Goal: Task Accomplishment & Management: Complete application form

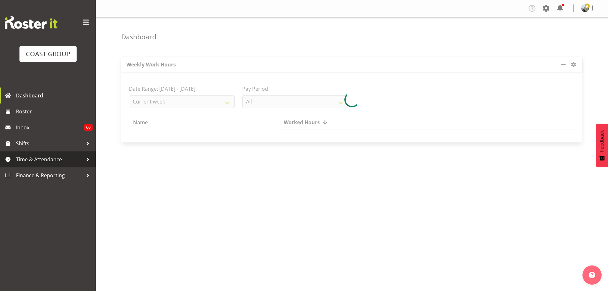
click at [54, 160] on span "Time & Attendance" at bounding box center [49, 159] width 67 height 10
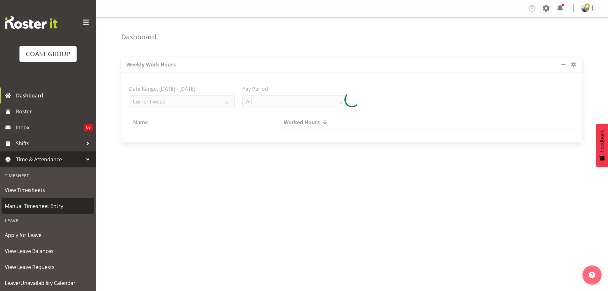
click at [48, 206] on span "Manual Timesheet Entry" at bounding box center [48, 206] width 86 height 10
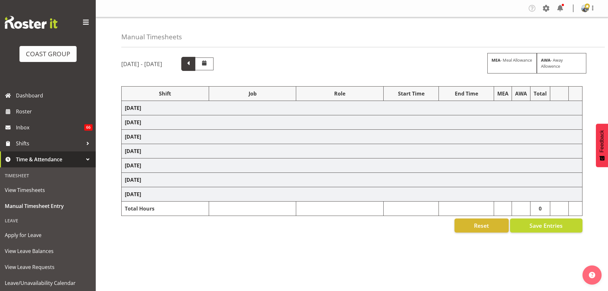
click at [195, 65] on span at bounding box center [188, 64] width 14 height 14
select select "69"
select select "198"
select select "9134"
select select "190"
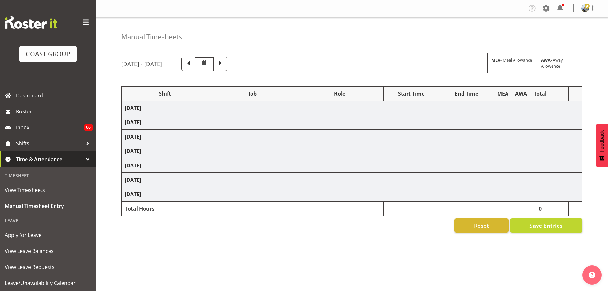
select select "69"
select select "198"
select select "9449"
select select "190"
select select "69"
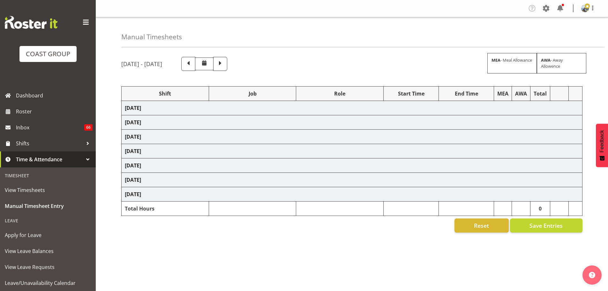
select select "198"
select select "69"
select select "198"
select select "69"
select select "198"
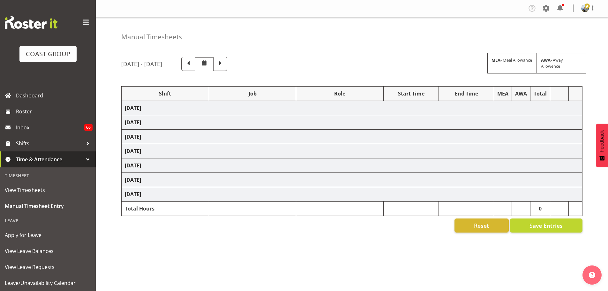
select select "9139"
select select "190"
select select "69"
select select "198"
select select "69"
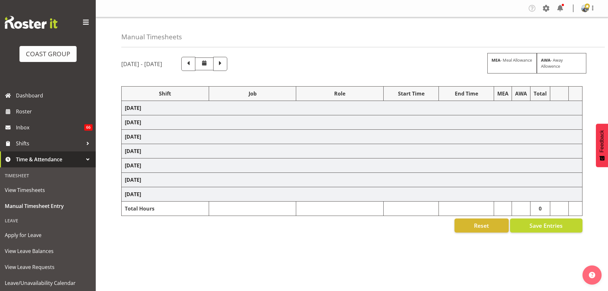
select select "198"
select select "69"
select select "198"
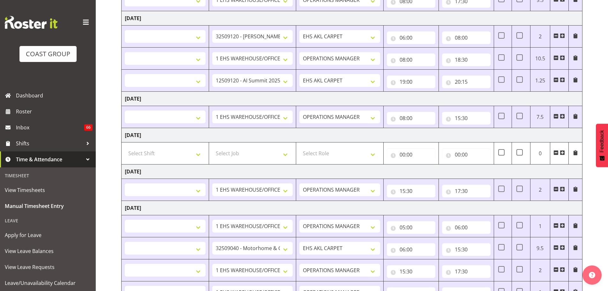
scroll to position [160, 0]
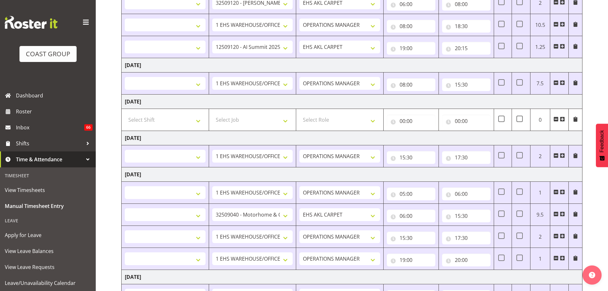
click at [405, 248] on td "19:00 00 01 02 03 04 05 06 07 08 09 10 11 12 13 14 15 16 17 18 19 20 21 22 23 :…" at bounding box center [410, 259] width 55 height 22
click at [405, 253] on input "19:00" at bounding box center [411, 259] width 48 height 13
click at [0, 0] on div "00 01 02 03 04 05 06 07 08 09 10 11 12 13 14 15 16 17 18 19 20 21 22 23 : 00 01…" at bounding box center [0, 0] width 0 height 0
click at [403, 253] on input "19:00" at bounding box center [411, 259] width 48 height 13
click at [0, 0] on div "00 01 02 03 04 05 06 07 08 09 10 11 12 13 14 15 16 17 18 19 20 21 22 23 : 00 01…" at bounding box center [0, 0] width 0 height 0
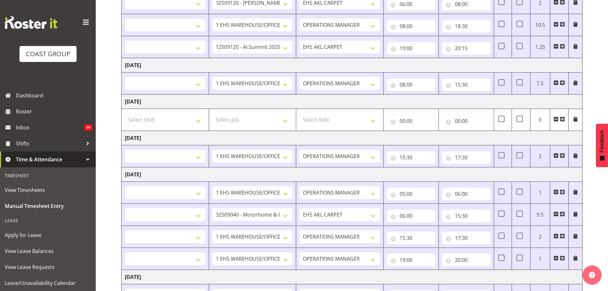
select select "70657"
select select "66522"
select select "70657"
select select "78454"
select select "70657"
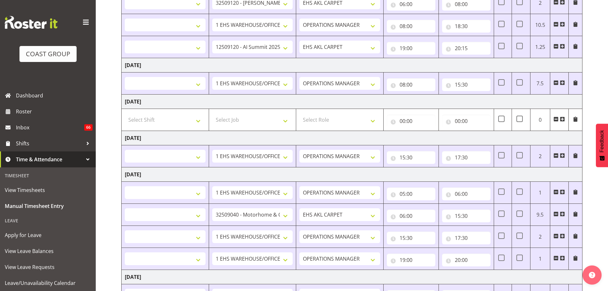
select select "70657"
select select "66518"
select select "70657"
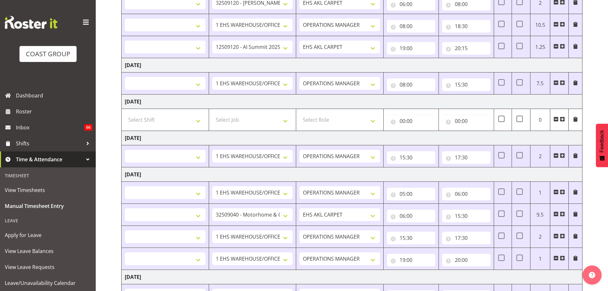
select select "70657"
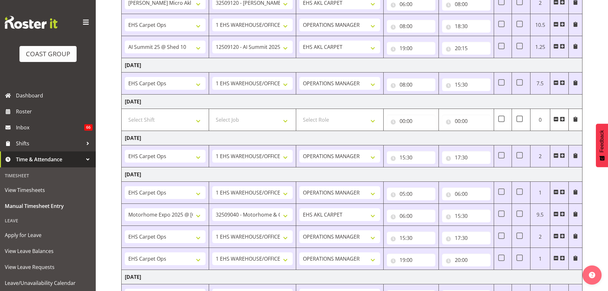
scroll to position [215, 0]
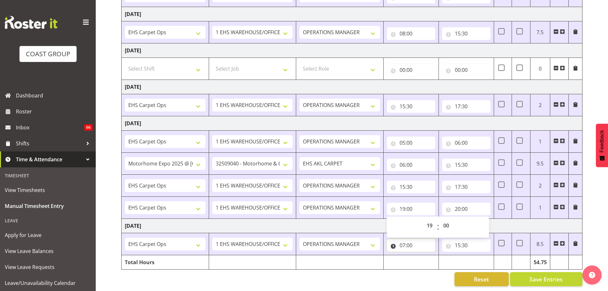
click at [404, 241] on input "07:00" at bounding box center [411, 245] width 48 height 13
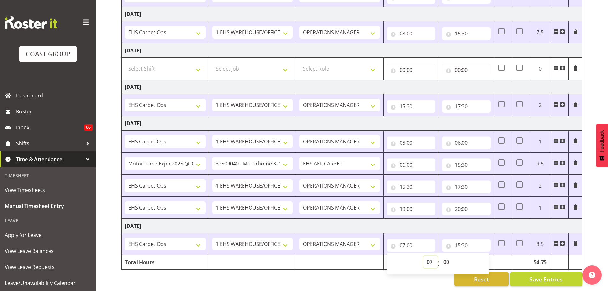
click at [432, 256] on select "00 01 02 03 04 05 06 07 08 09 10 11 12 13 14 15 16 17 18 19 20 21 22 23" at bounding box center [430, 261] width 14 height 13
select select "6"
click at [423, 255] on select "00 01 02 03 04 05 06 07 08 09 10 11 12 13 14 15 16 17 18 19 20 21 22 23" at bounding box center [430, 261] width 14 height 13
type input "06:00"
click at [460, 239] on input "15:30" at bounding box center [466, 245] width 48 height 13
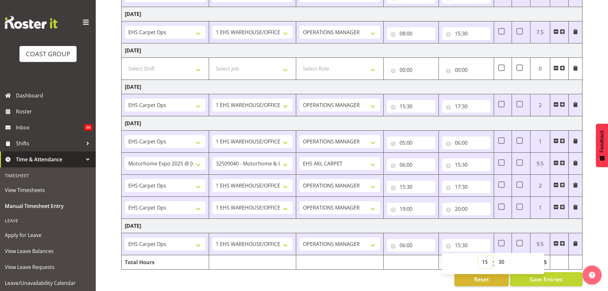
click at [487, 255] on select "00 01 02 03 04 05 06 07 08 09 10 11 12 13 14 15 16 17 18 19 20 21 22 23" at bounding box center [485, 261] width 14 height 13
select select "16"
click at [478, 255] on select "00 01 02 03 04 05 06 07 08 09 10 11 12 13 14 15 16 17 18 19 20 21 22 23" at bounding box center [485, 261] width 14 height 13
type input "16:30"
click at [409, 240] on input "06:00" at bounding box center [411, 245] width 48 height 13
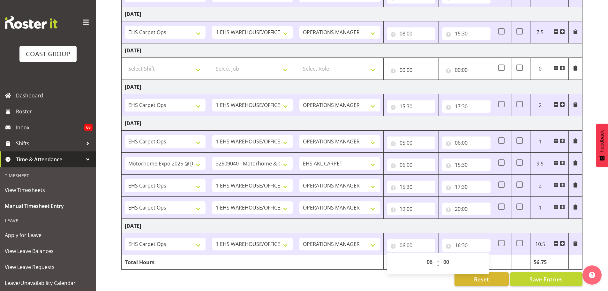
click at [456, 259] on div "00 01 02 03 04 05 06 07 08 09 10 11 12 13 14 15 16 17 18 19 20 21 22 23 : 00 01…" at bounding box center [438, 263] width 102 height 16
click at [448, 258] on select "00 01 02 03 04 05 06 07 08 09 10 11 12 13 14 15 16 17 18 19 20 21 22 23 24 25 2…" at bounding box center [447, 261] width 14 height 13
select select "30"
click at [587, 232] on div "[DATE] - [DATE] MEA - Meal Allowance AWA - Away Allowence Shift Job Role Start …" at bounding box center [364, 65] width 487 height 449
type input "06:30"
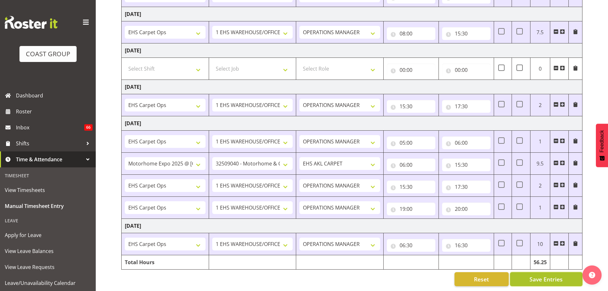
click at [563, 272] on button "Save Entries" at bounding box center [546, 279] width 72 height 14
click at [464, 203] on input "20:00" at bounding box center [466, 208] width 48 height 13
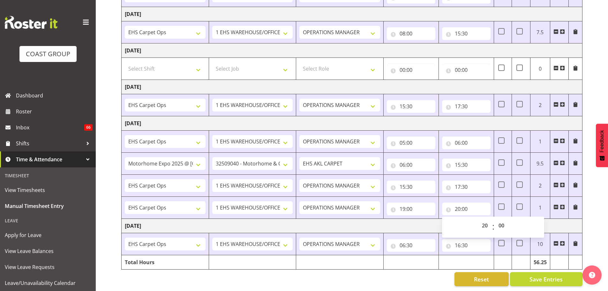
click at [476, 219] on div "00 01 02 03 04 05 06 07 08 09 10 11 12 13 14 15 16 17 18 19 20 21 22 23 : 00 01…" at bounding box center [493, 227] width 102 height 16
click at [481, 220] on select "00 01 02 03 04 05 06 07 08 09 10 11 12 13 14 15 16 17 18 19 20 21 22 23" at bounding box center [485, 225] width 14 height 13
select select "21"
click at [478, 219] on select "00 01 02 03 04 05 06 07 08 09 10 11 12 13 14 15 16 17 18 19 20 21 22 23" at bounding box center [485, 225] width 14 height 13
type input "21:00"
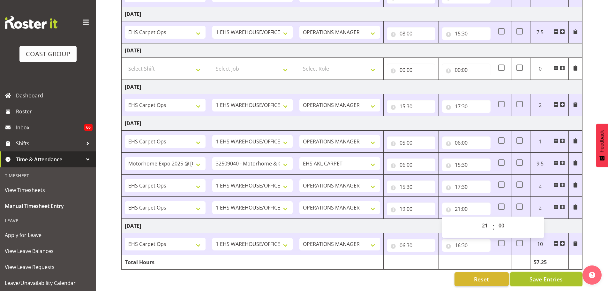
click at [539, 275] on span "Save Entries" at bounding box center [545, 279] width 33 height 8
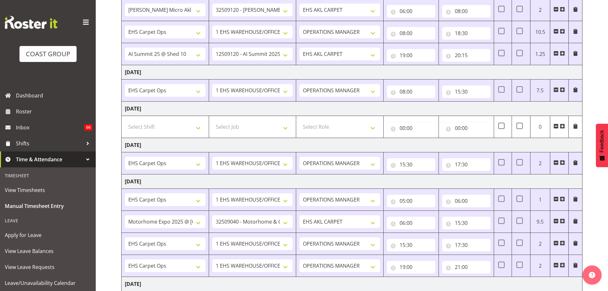
scroll to position [24, 0]
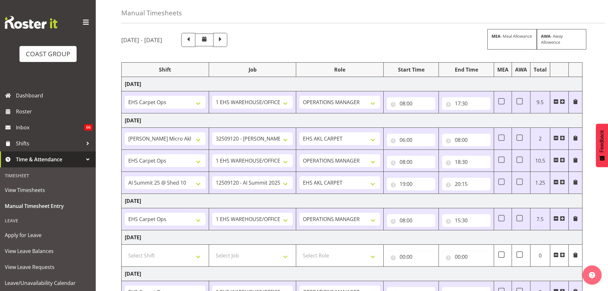
click at [561, 100] on span at bounding box center [562, 101] width 5 height 5
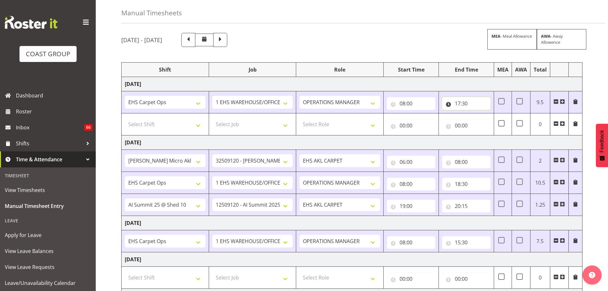
click at [462, 104] on input "17:30" at bounding box center [466, 103] width 48 height 13
click at [482, 119] on select "00 01 02 03 04 05 06 07 08 09 10 11 12 13 14 15 16 17 18 19 20 21 22 23" at bounding box center [485, 120] width 14 height 13
select select "18"
click at [478, 114] on select "00 01 02 03 04 05 06 07 08 09 10 11 12 13 14 15 16 17 18 19 20 21 22 23" at bounding box center [485, 120] width 14 height 13
type input "18:30"
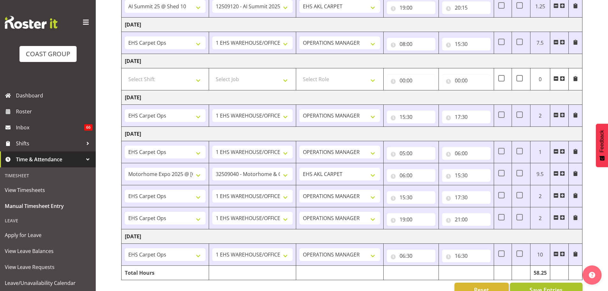
scroll to position [237, 0]
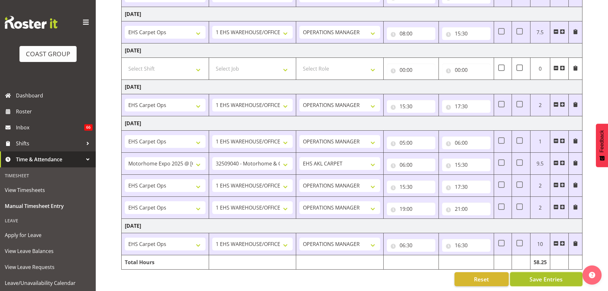
click at [535, 275] on span "Save Entries" at bounding box center [545, 279] width 33 height 8
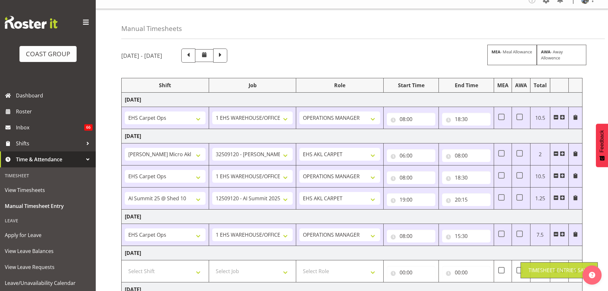
scroll to position [0, 0]
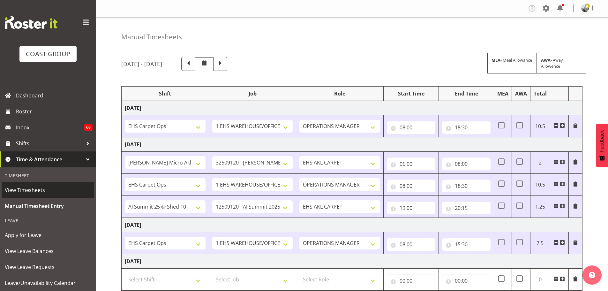
click at [36, 190] on span "View Timesheets" at bounding box center [48, 190] width 86 height 10
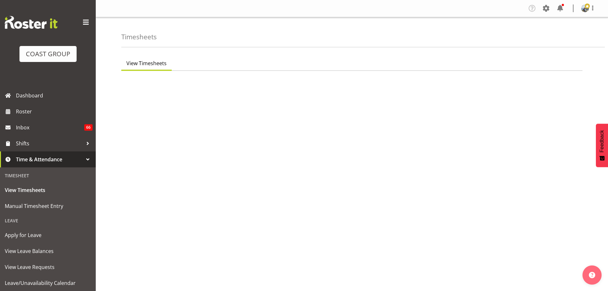
select select "7"
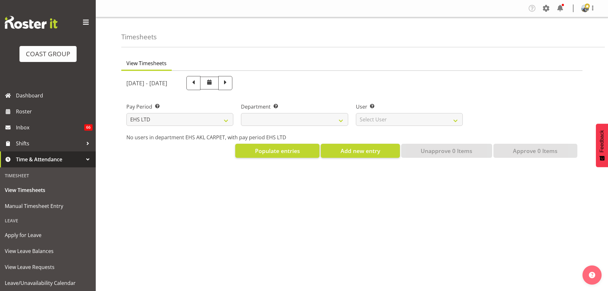
select select
select select "891"
